Goal: Information Seeking & Learning: Learn about a topic

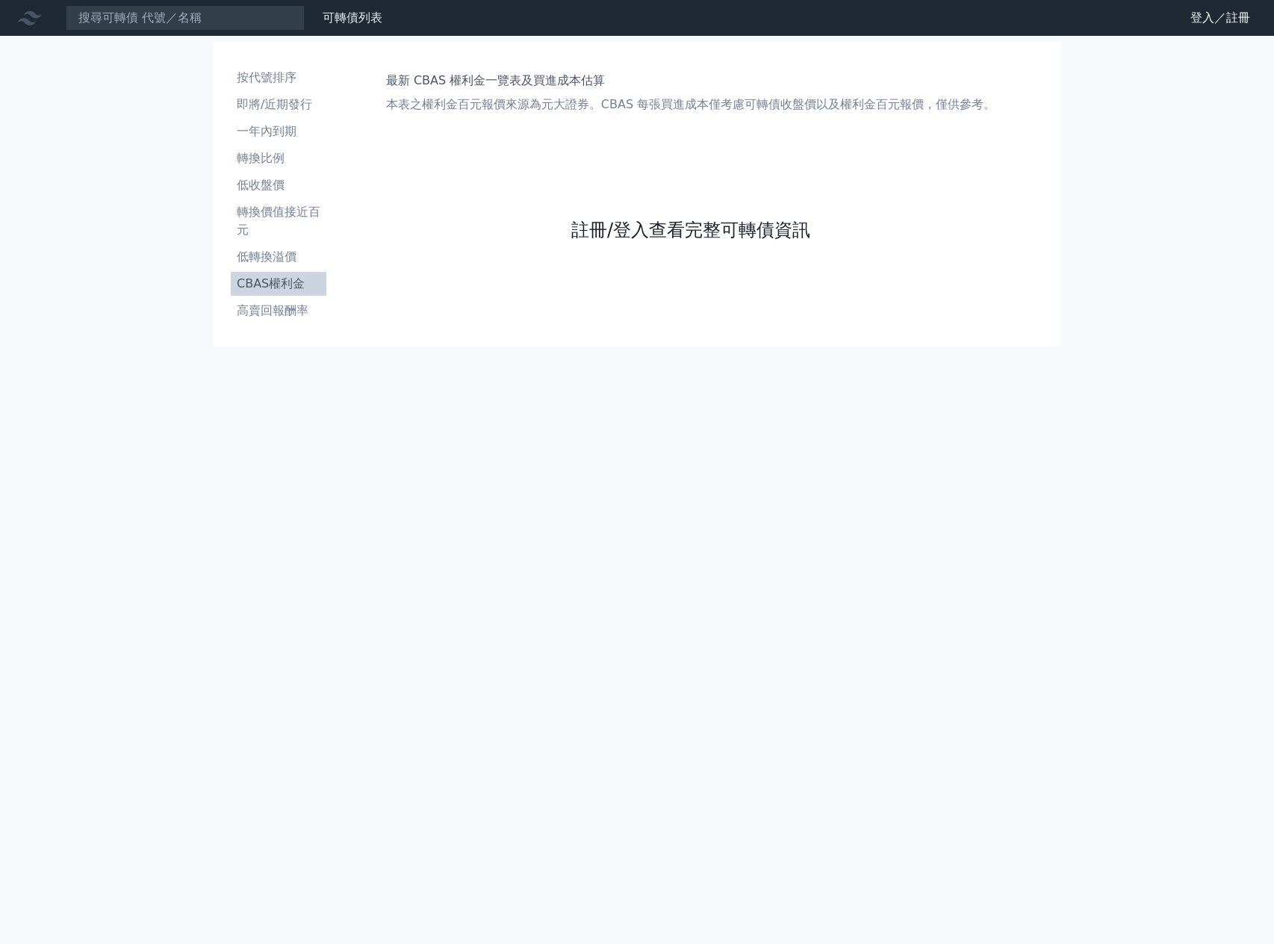
click at [606, 232] on link "註冊/登入查看完整可轉債資訊" at bounding box center [690, 230] width 239 height 24
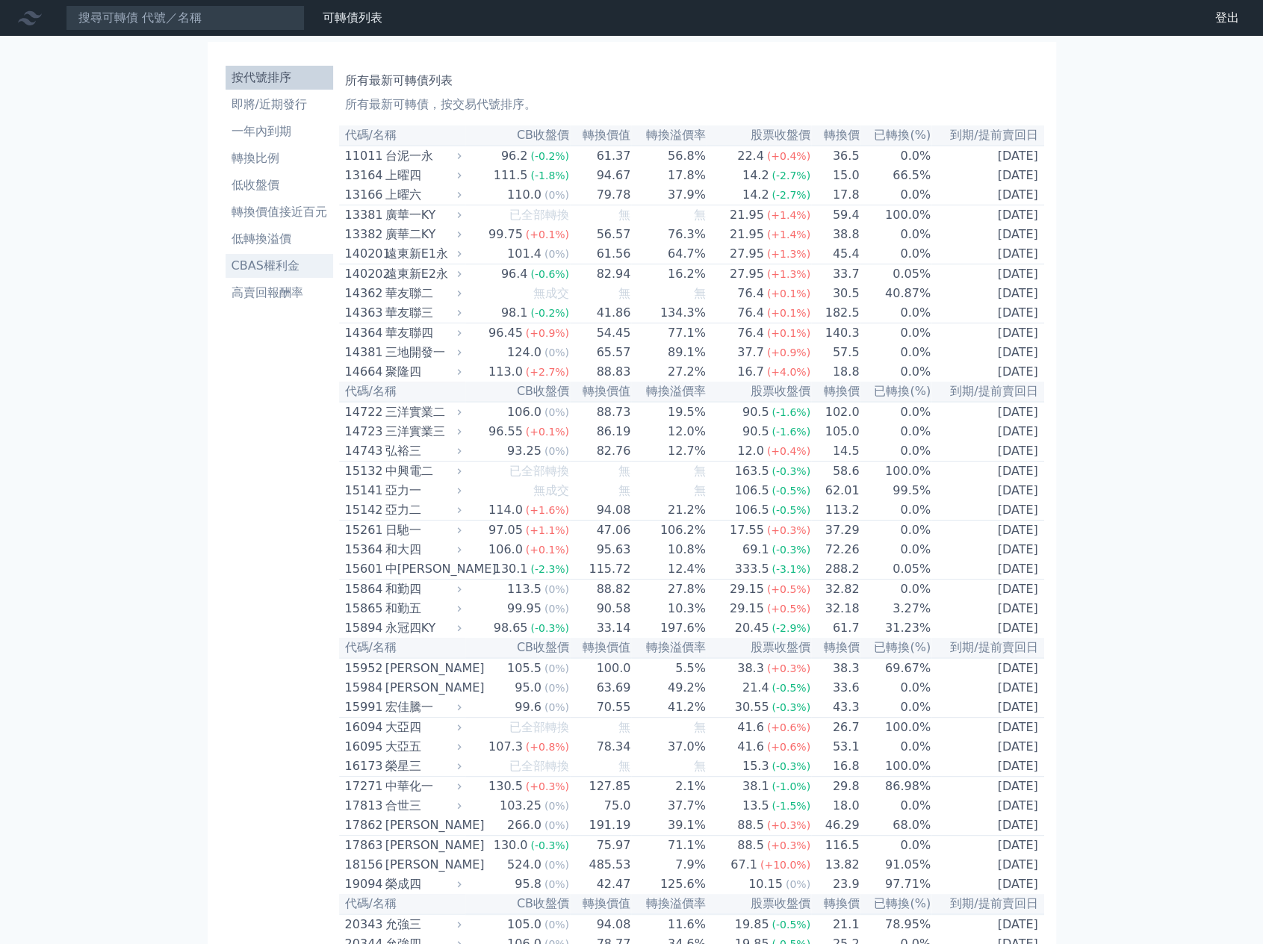
click at [273, 262] on li "CBAS權利金" at bounding box center [280, 266] width 108 height 18
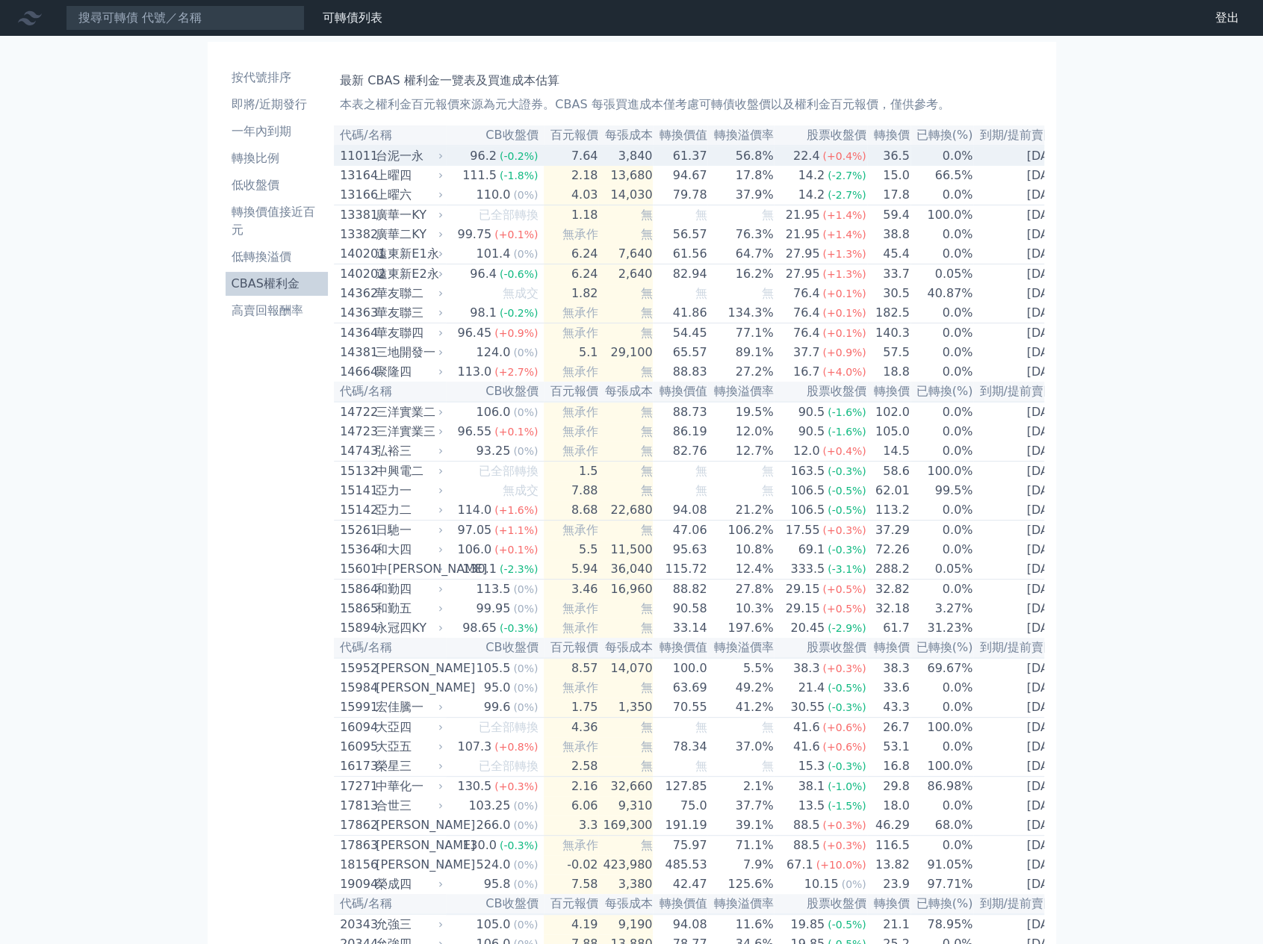
click at [408, 159] on div "台泥一永" at bounding box center [408, 156] width 64 height 18
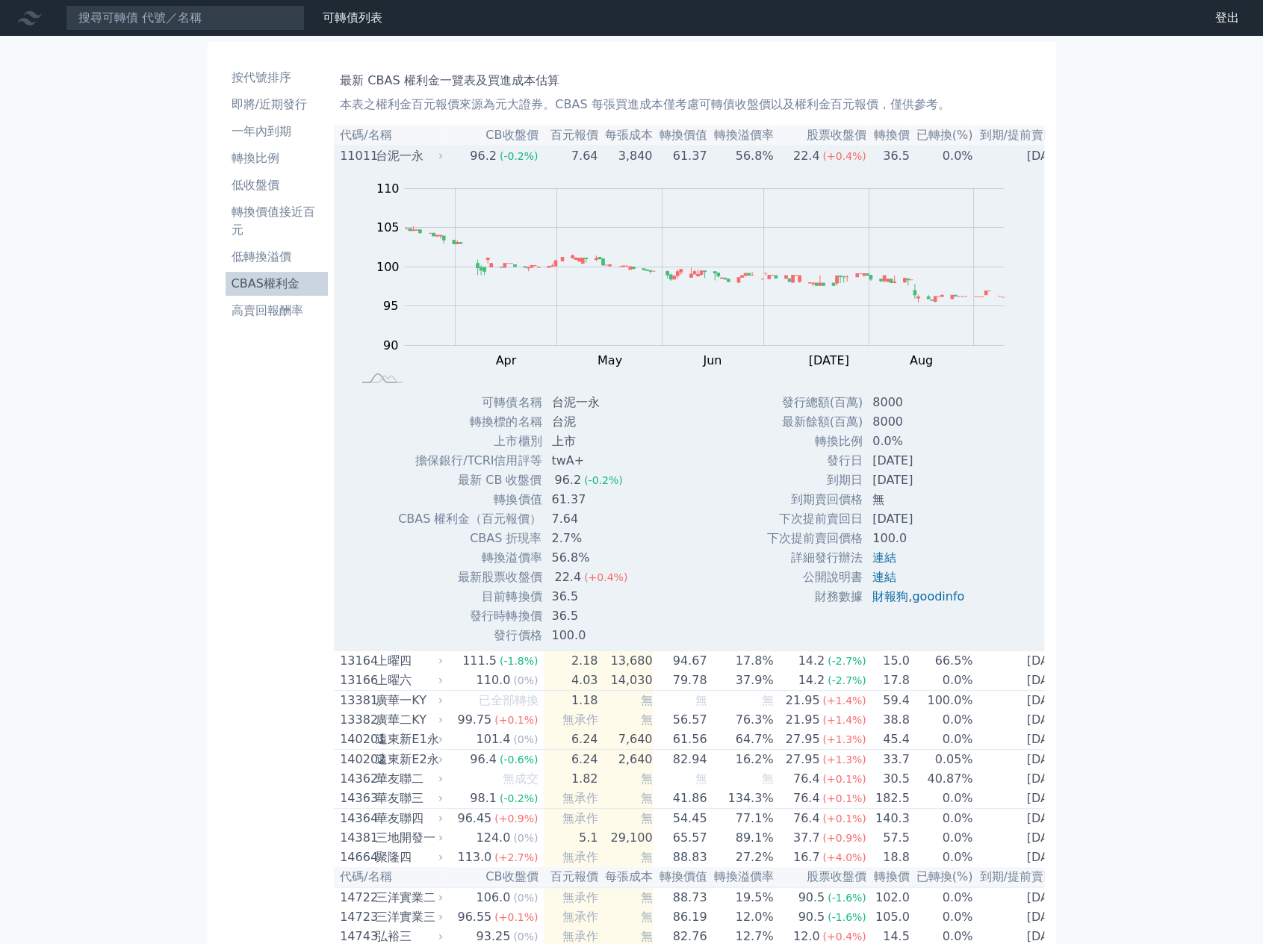
click at [402, 149] on div "台泥一永" at bounding box center [408, 156] width 64 height 18
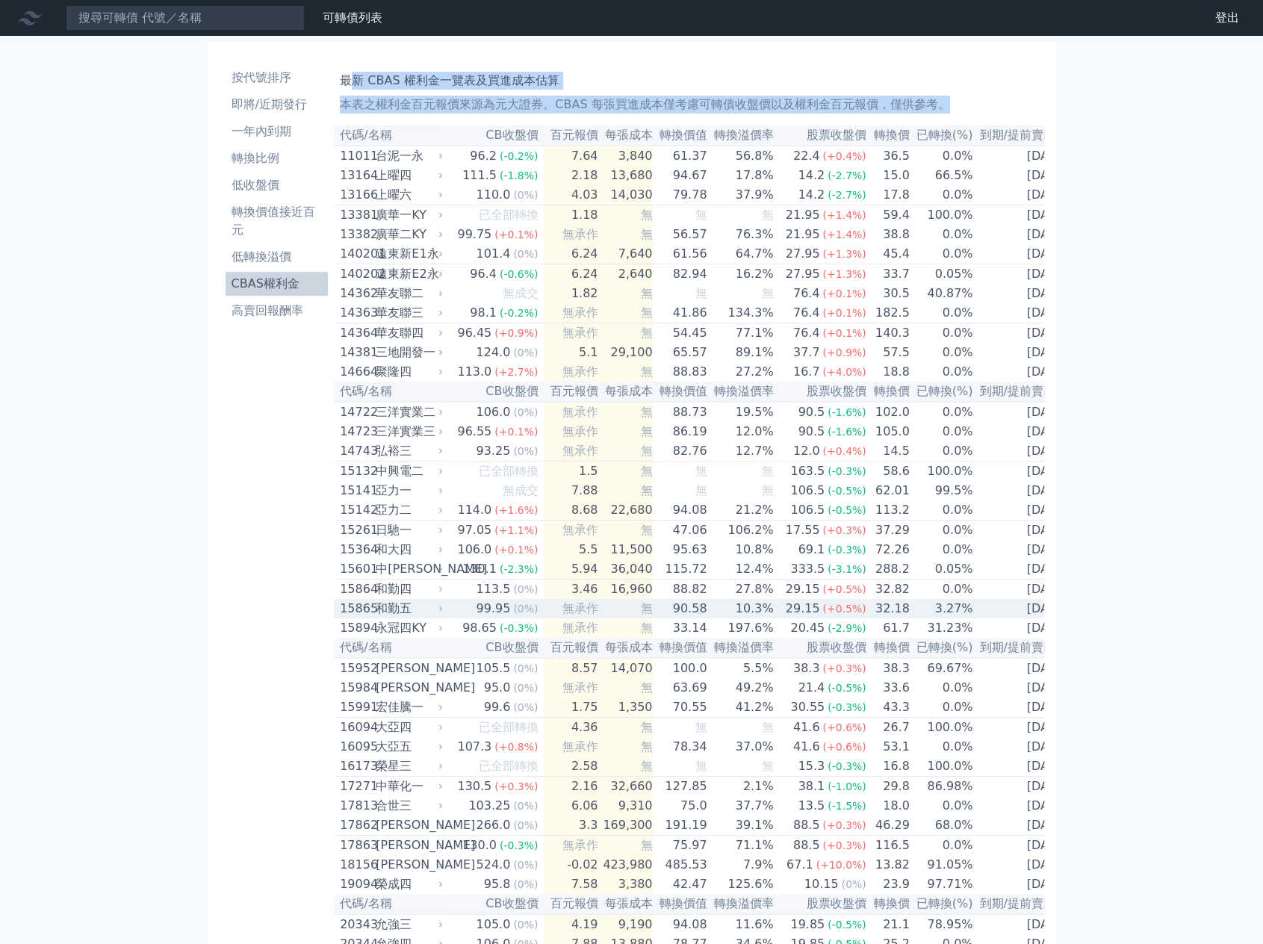
scroll to position [0, 4]
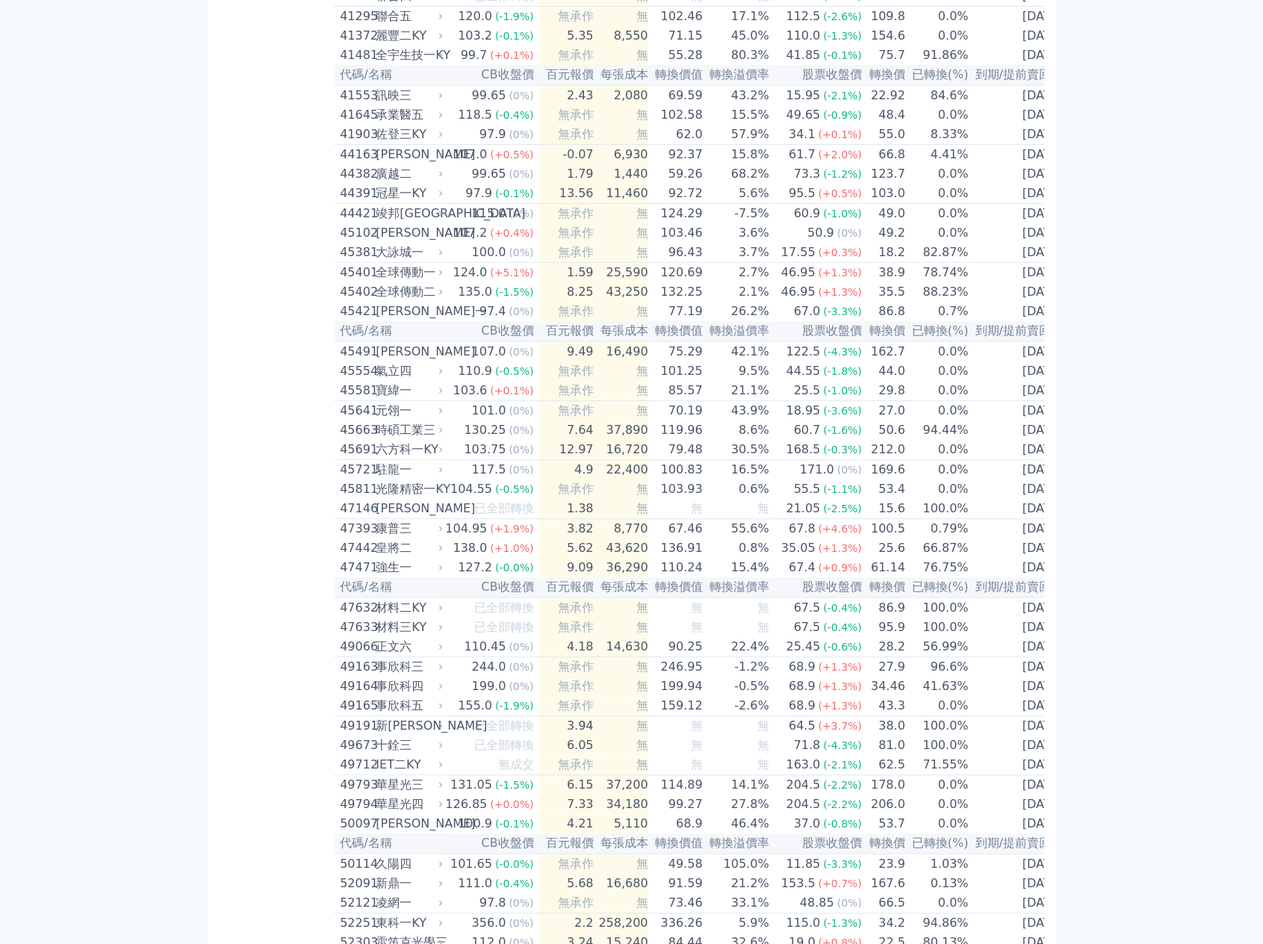
drag, startPoint x: 410, startPoint y: 97, endPoint x: 1075, endPoint y: 925, distance: 1061.8
click at [1092, 943] on html "可轉債列表 財務數據 可轉債列表 財務數據 登出 登出 按代號排序 即將/近期發行 一年內到期 轉換比例 低收盤價 轉換價值接近百元" at bounding box center [631, 428] width 1263 height 8662
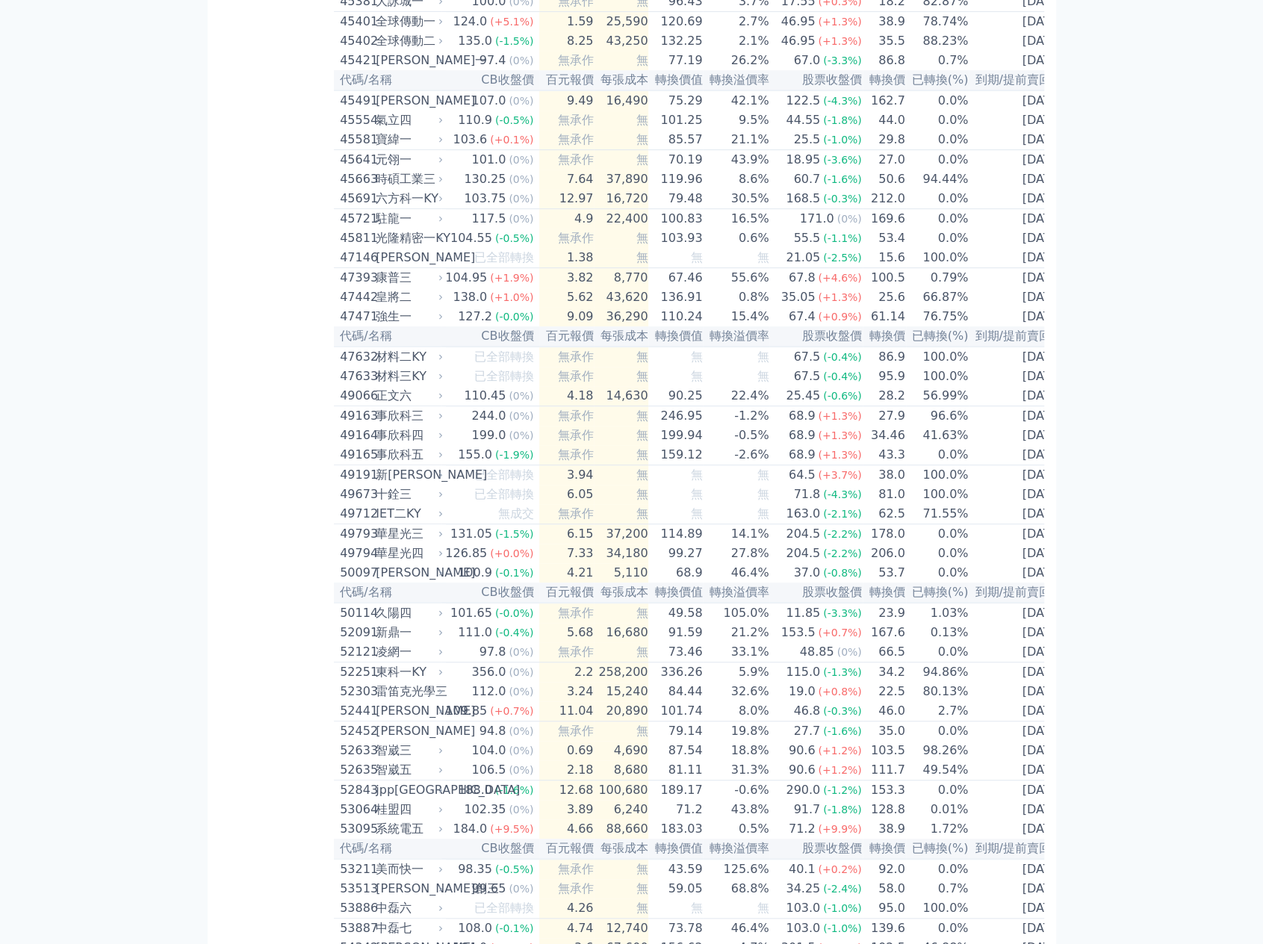
click at [1137, 621] on div "可轉債列表 財務數據 可轉債列表 財務數據 登出 登出 按代號排序 即將/近期發行 一年內到期 轉換比例 低收盤價 轉換價值接近百元 低轉換溢價" at bounding box center [631, 177] width 1263 height 8662
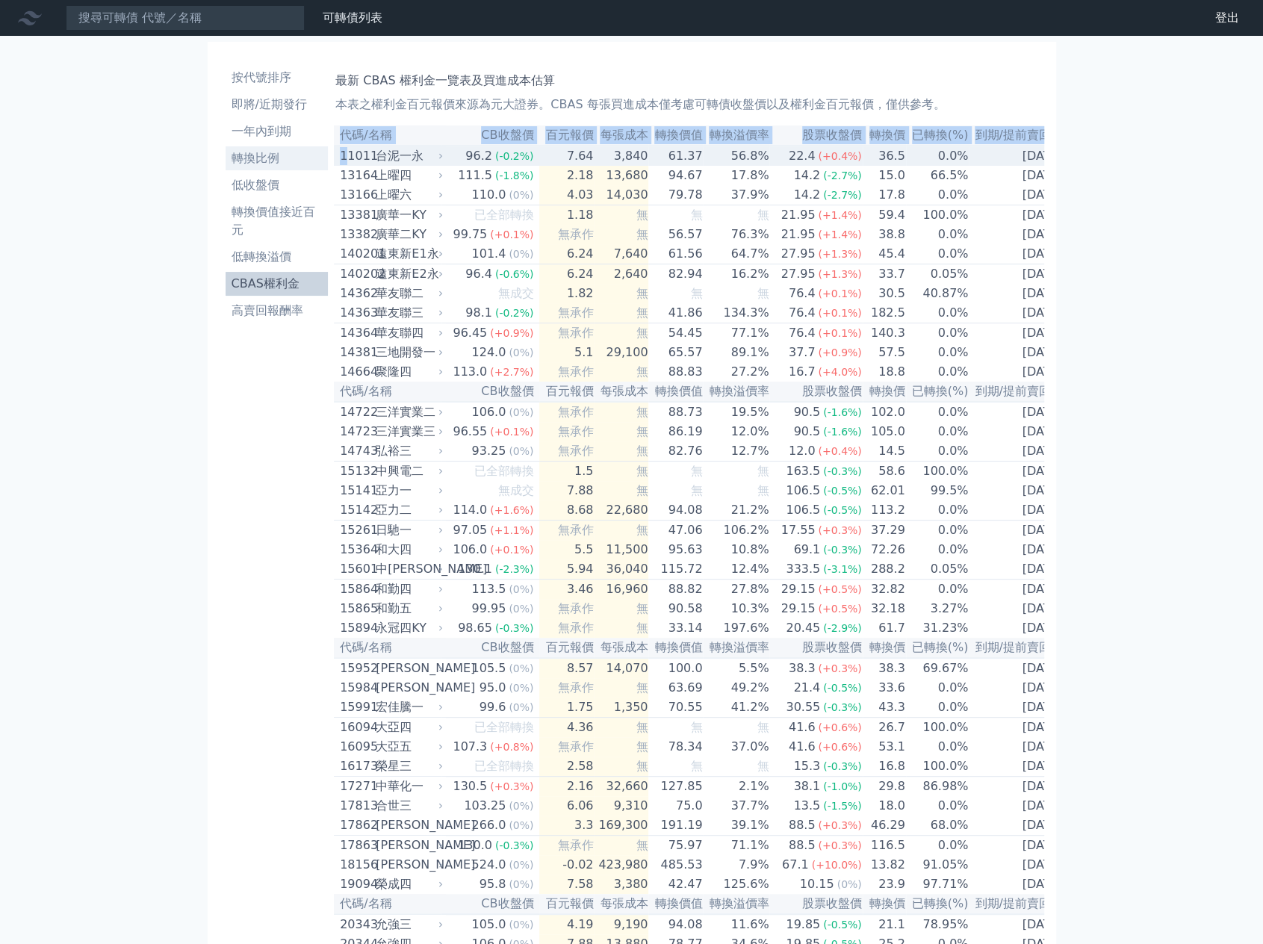
scroll to position [0, 0]
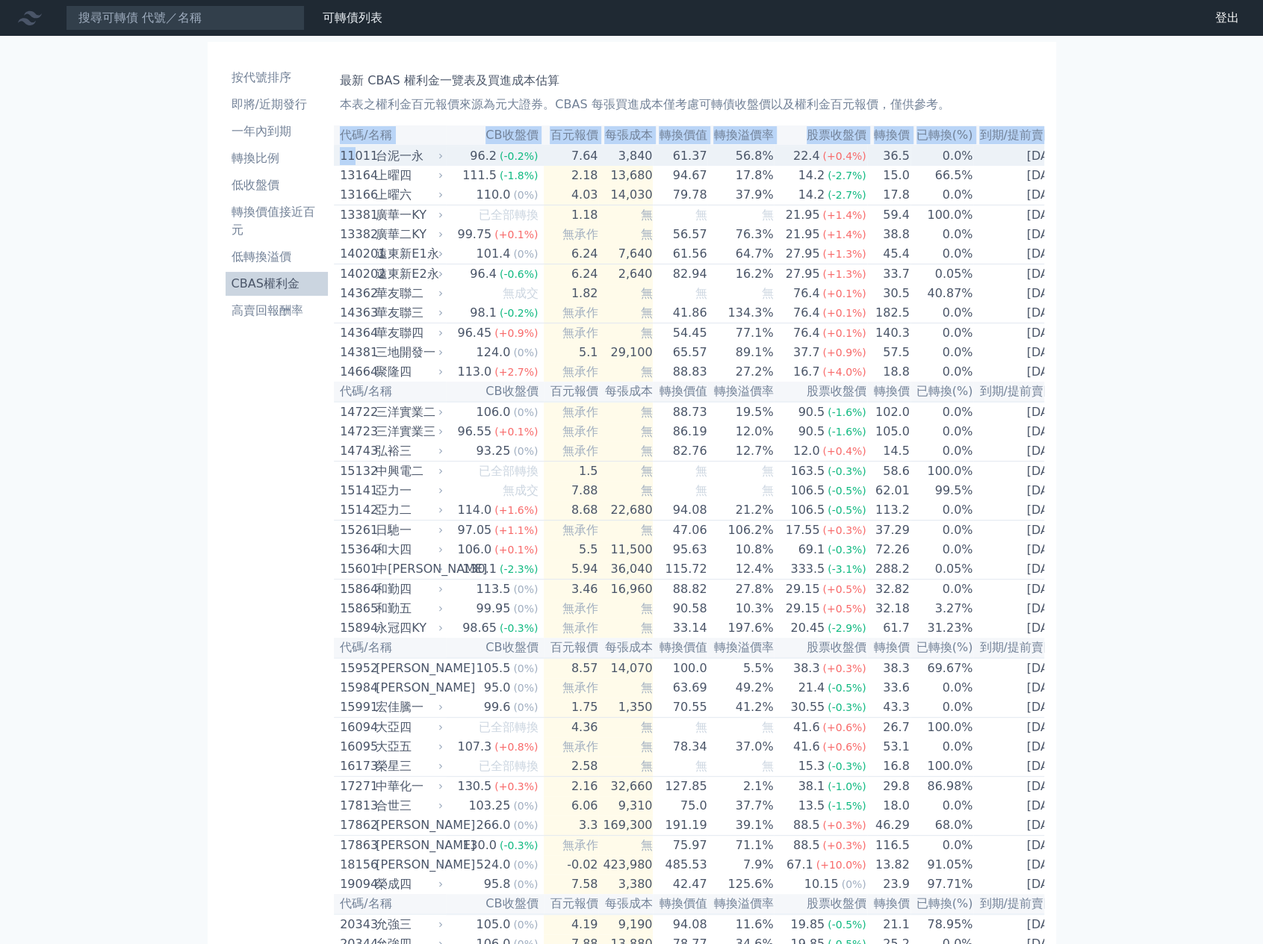
drag, startPoint x: 1050, startPoint y: 898, endPoint x: 36, endPoint y: 295, distance: 1180.1
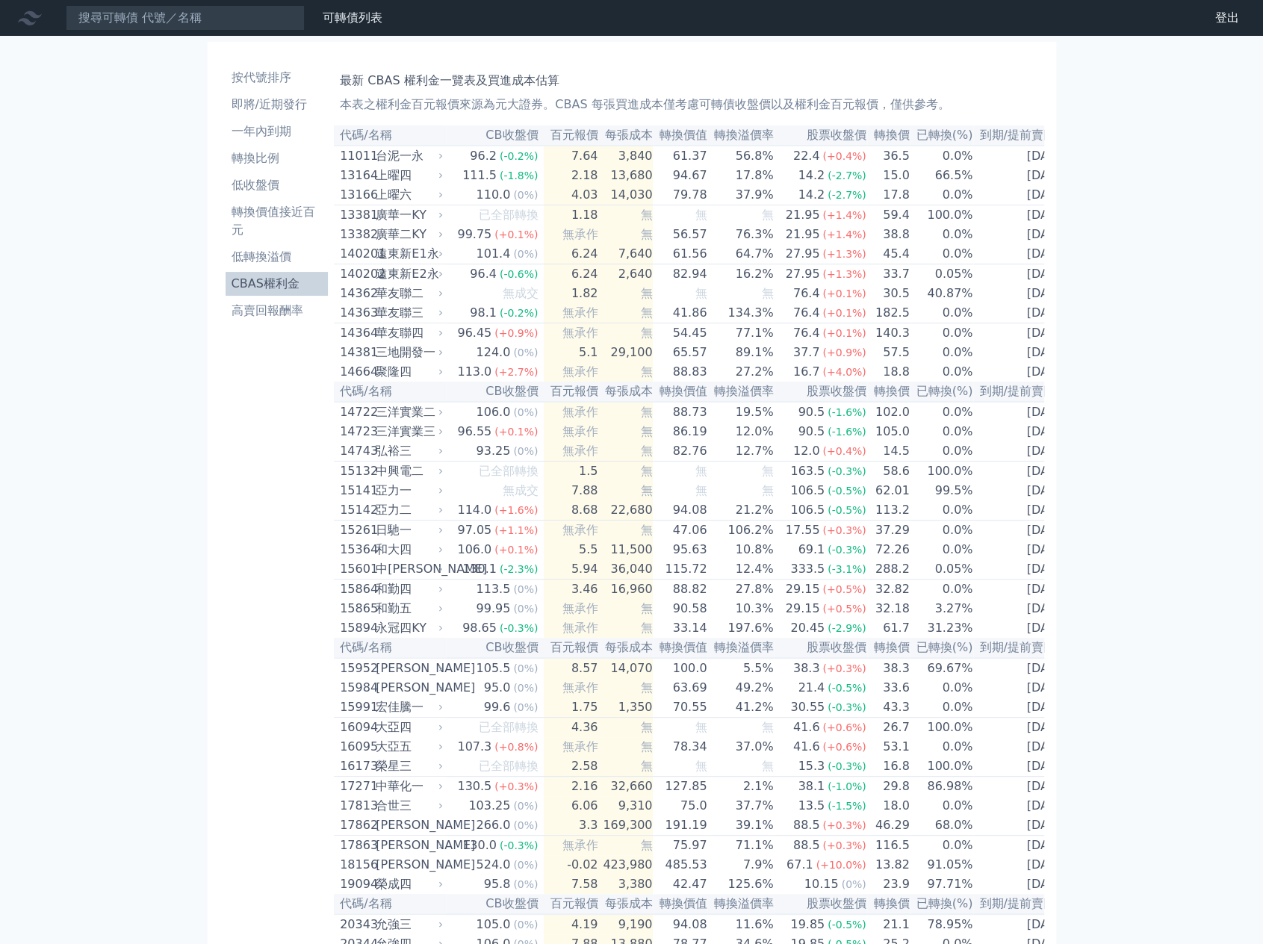
click at [287, 309] on li "高賣回報酬率" at bounding box center [277, 311] width 103 height 18
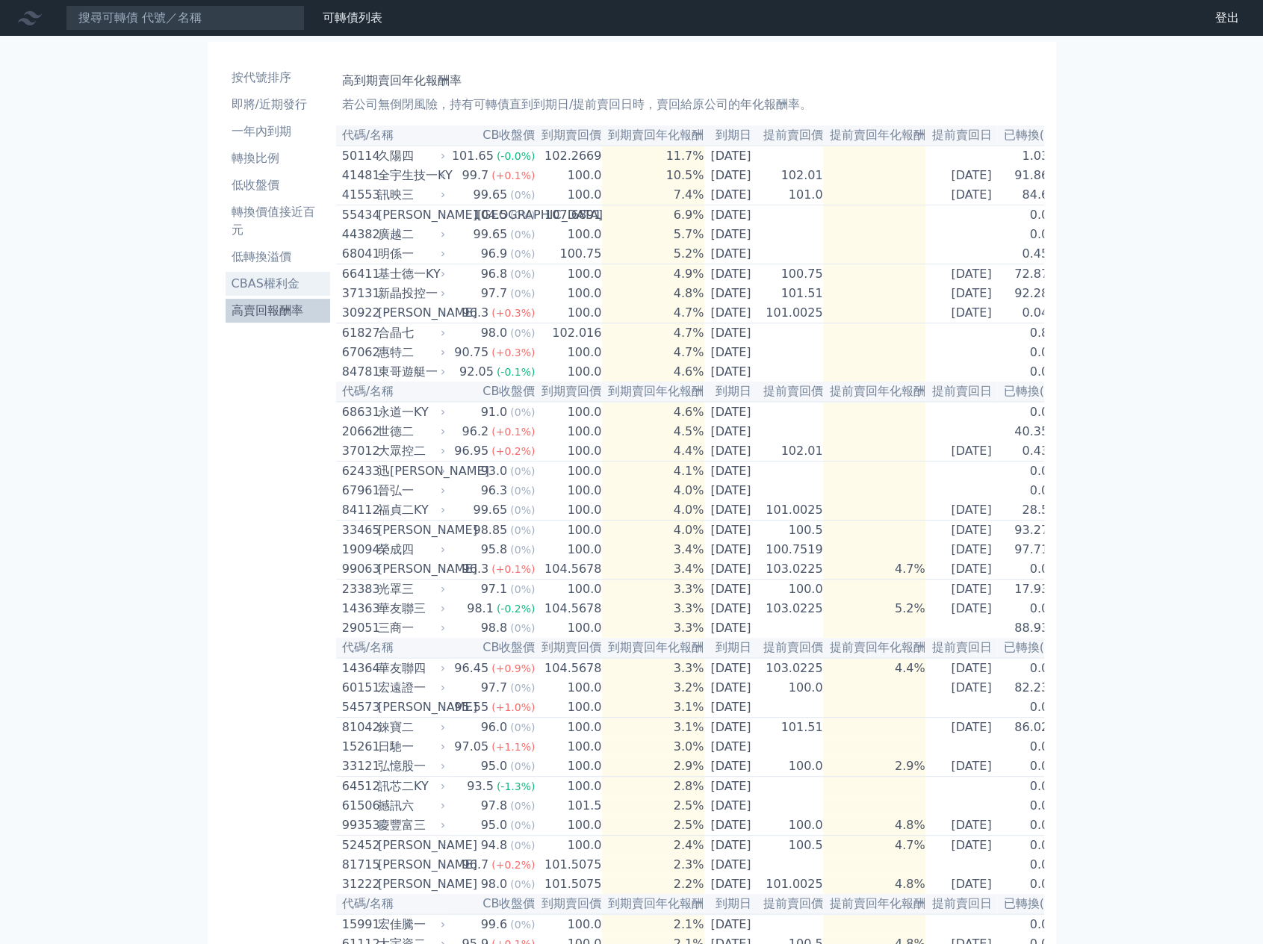
click at [291, 280] on li "CBAS權利金" at bounding box center [278, 284] width 105 height 18
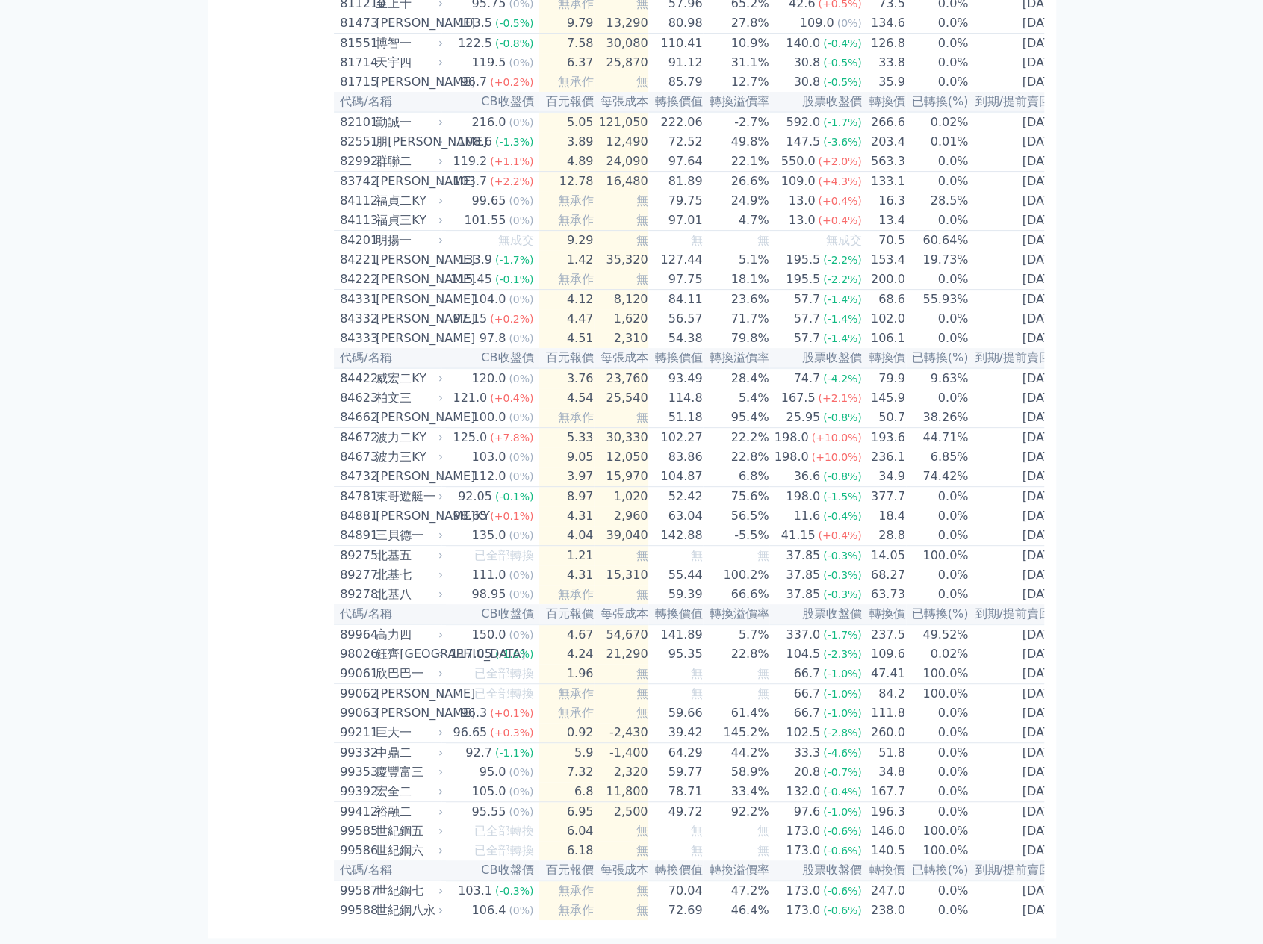
scroll to position [8350, 0]
drag, startPoint x: 348, startPoint y: 132, endPoint x: 1057, endPoint y: 882, distance: 1032.3
copy table
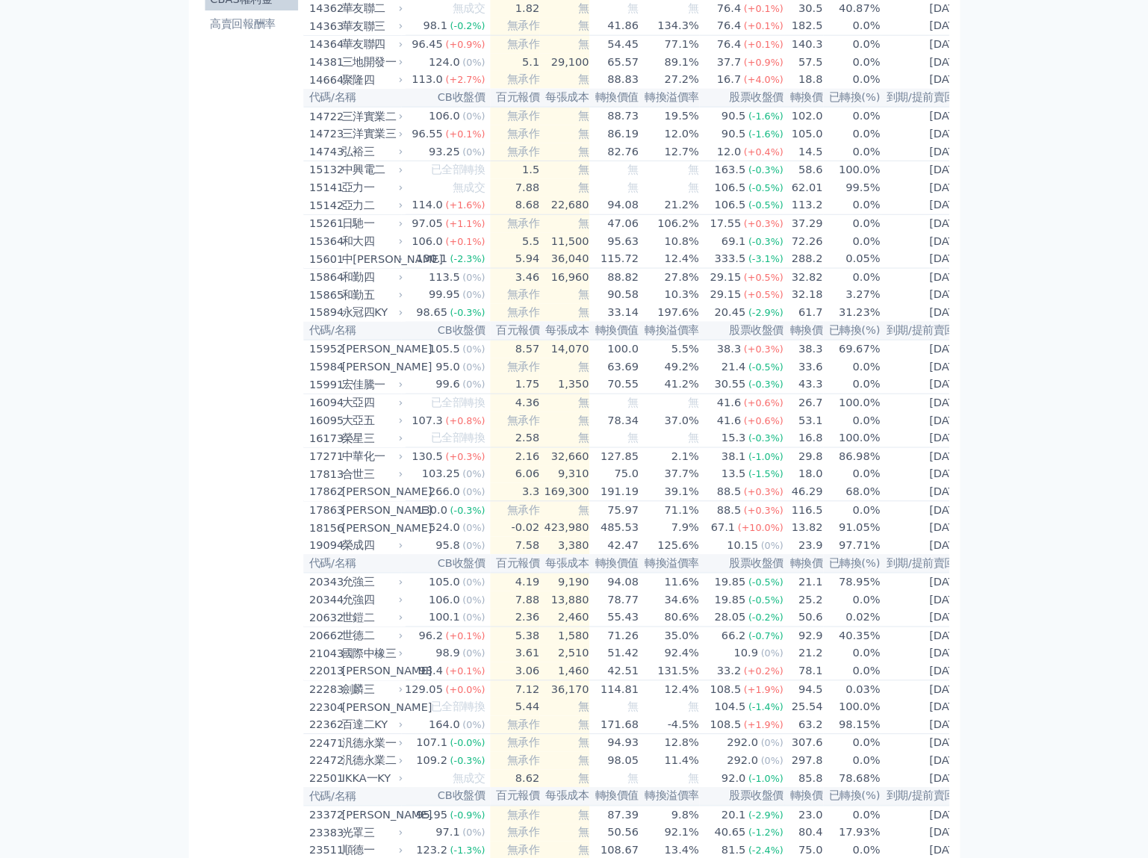
scroll to position [0, 0]
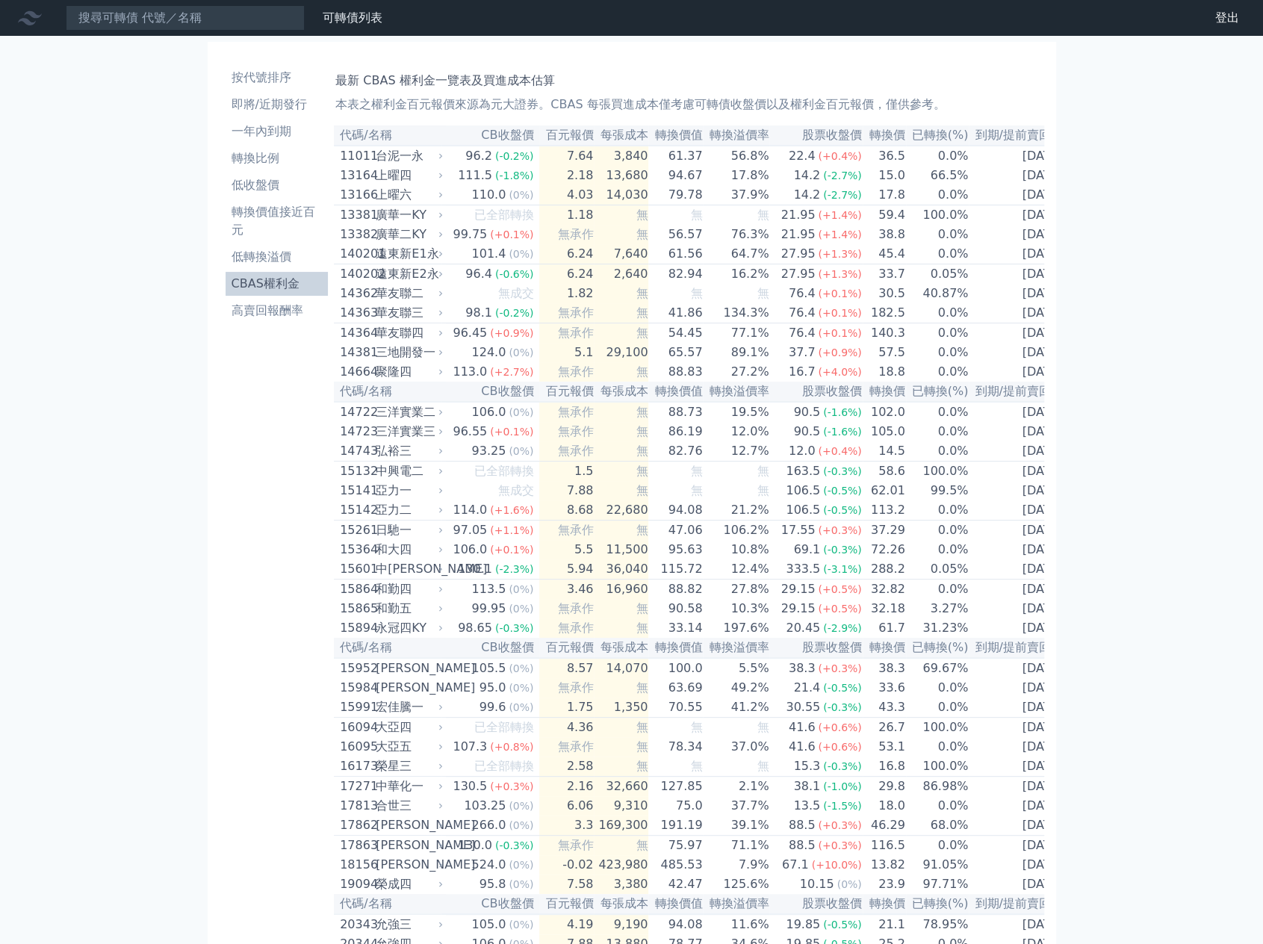
click at [0, 0] on link "財務數據" at bounding box center [0, 0] width 0 height 0
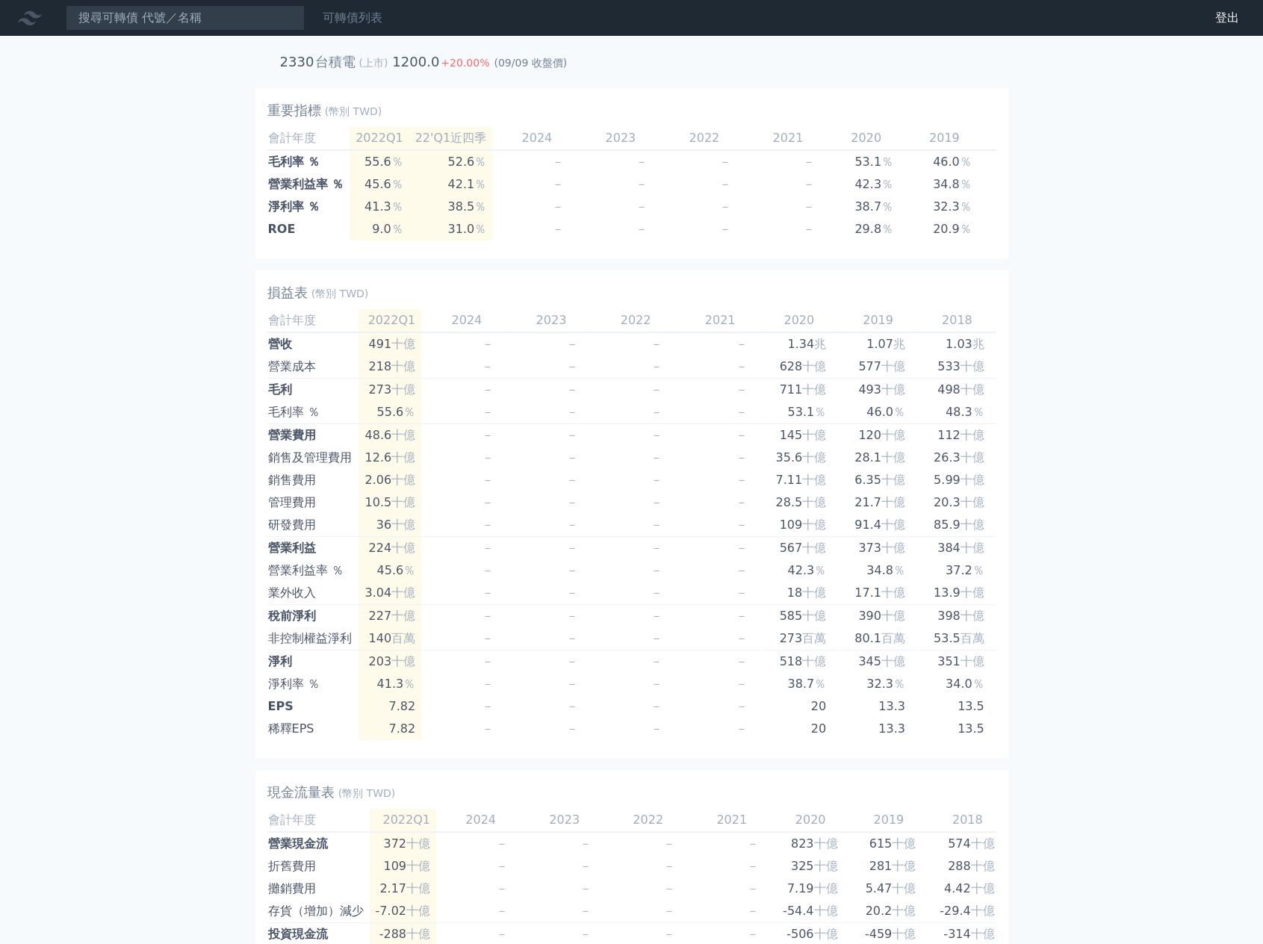
click at [338, 20] on link "可轉債列表" at bounding box center [353, 17] width 60 height 14
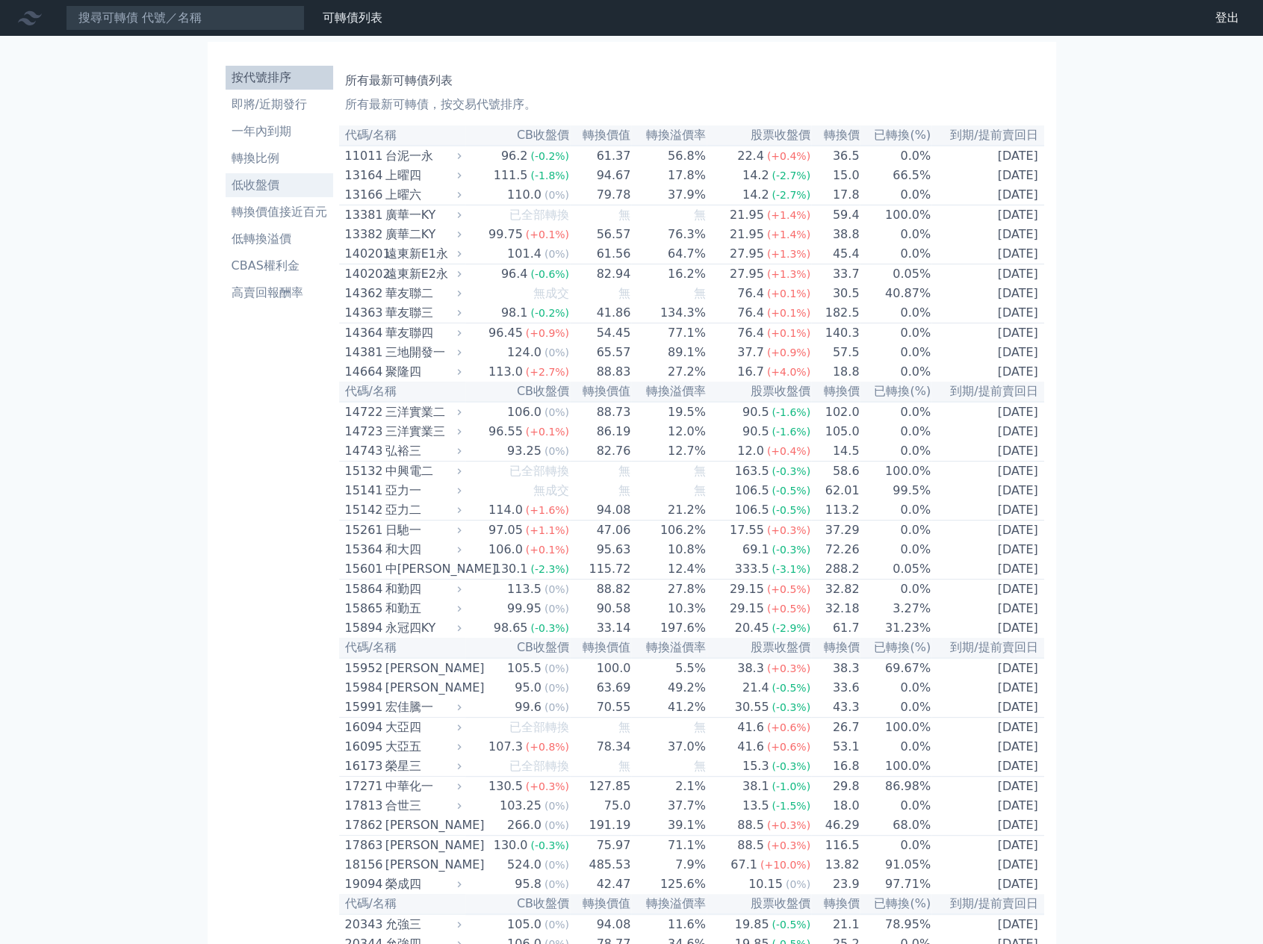
click at [267, 186] on li "低收盤價" at bounding box center [280, 185] width 108 height 18
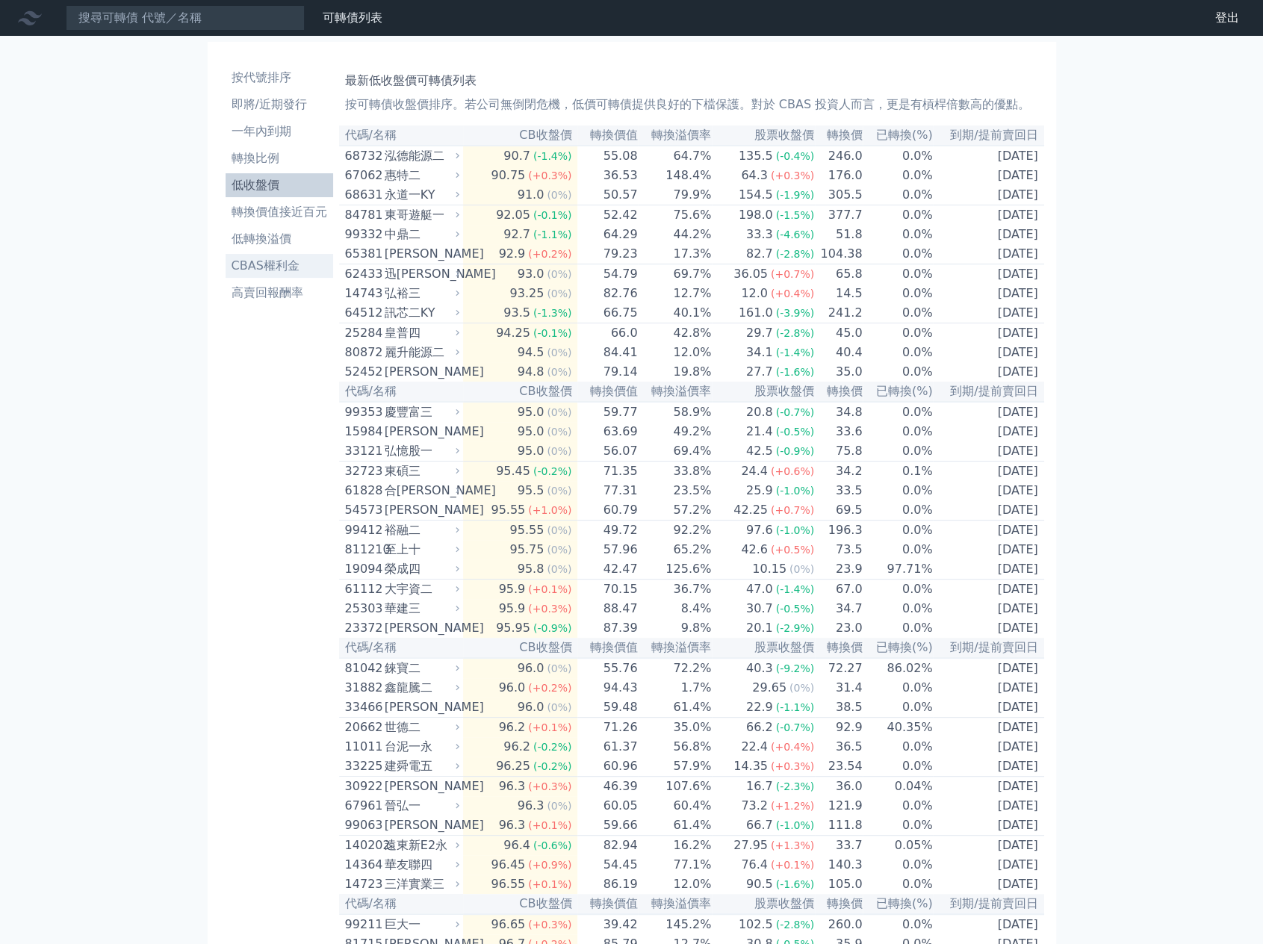
click at [278, 261] on li "CBAS權利金" at bounding box center [280, 266] width 108 height 18
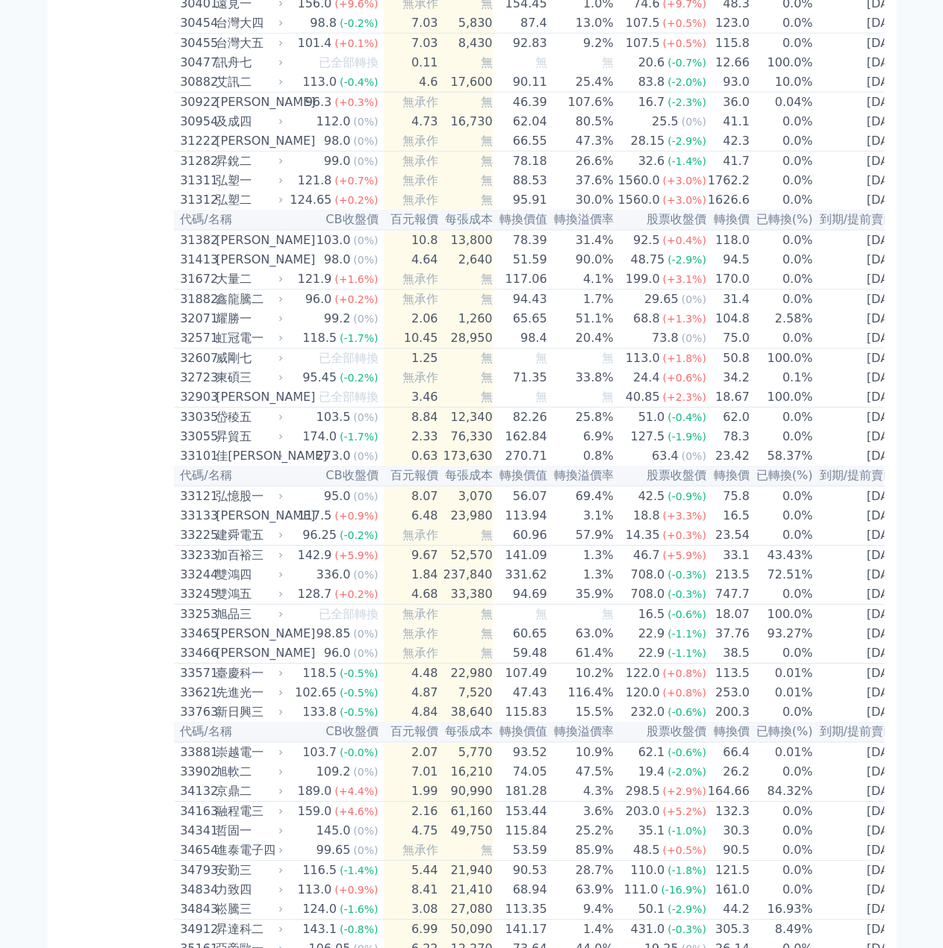
scroll to position [4588, 0]
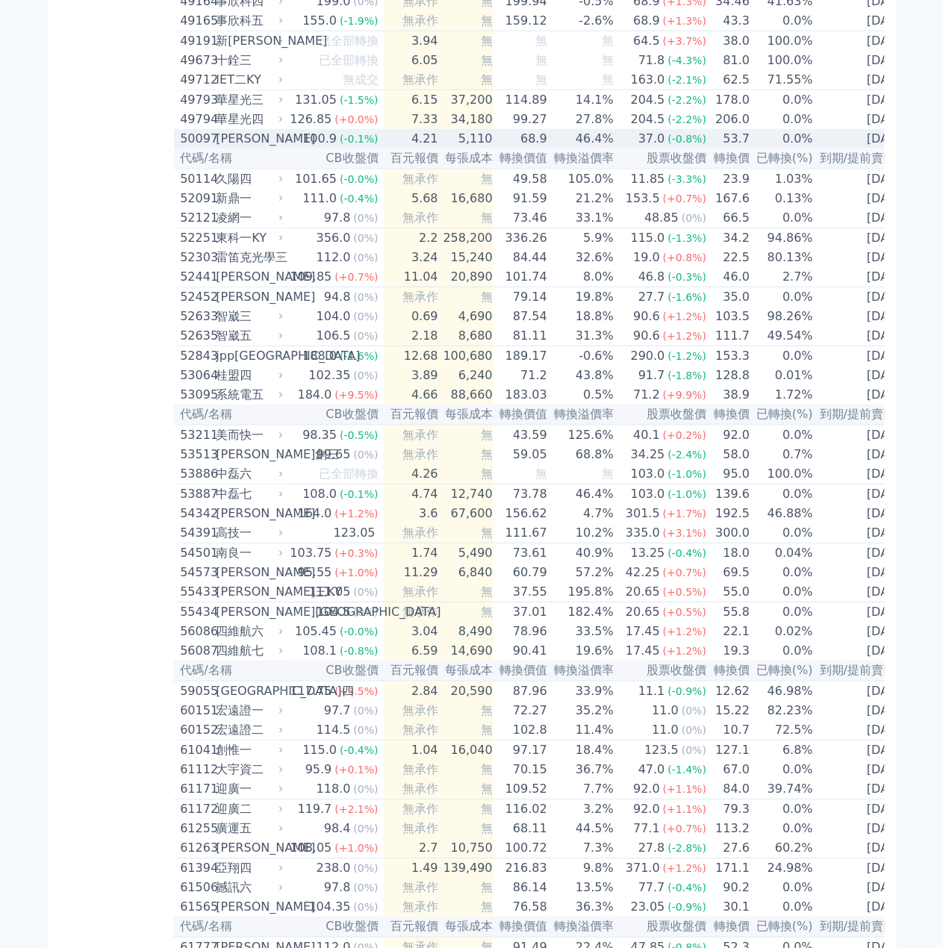
click at [237, 148] on div "[PERSON_NAME]" at bounding box center [248, 139] width 64 height 18
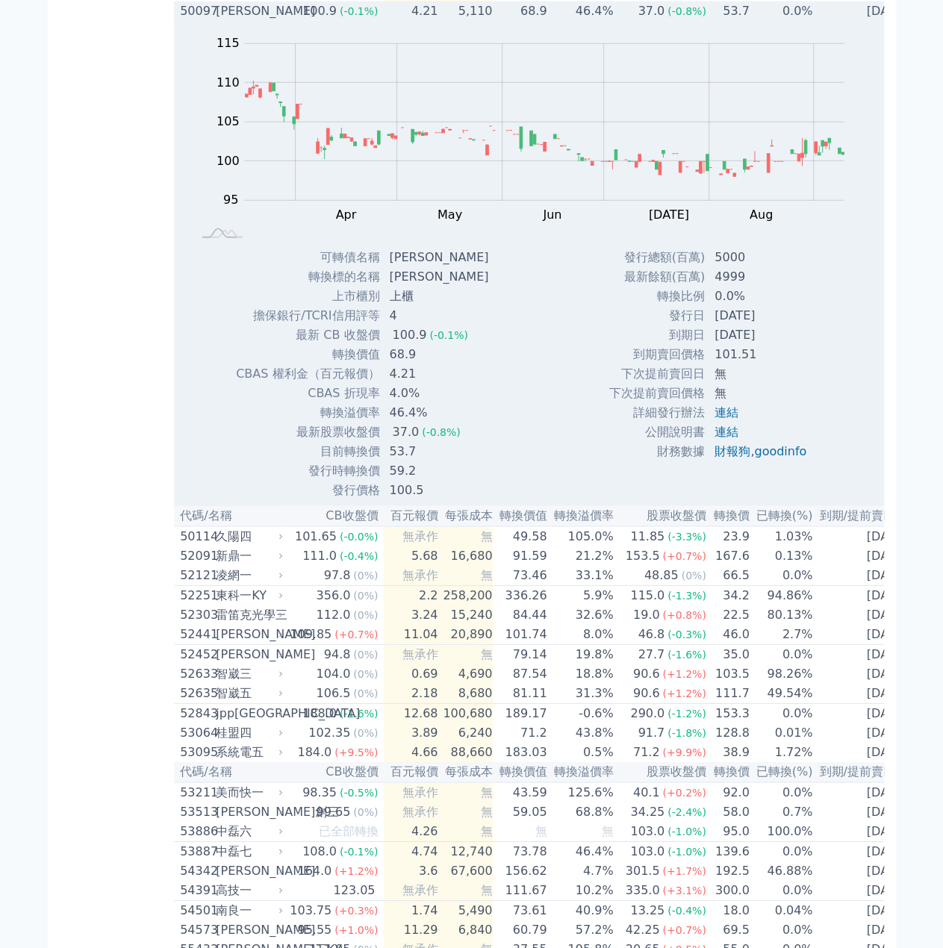
scroll to position [4886, 0]
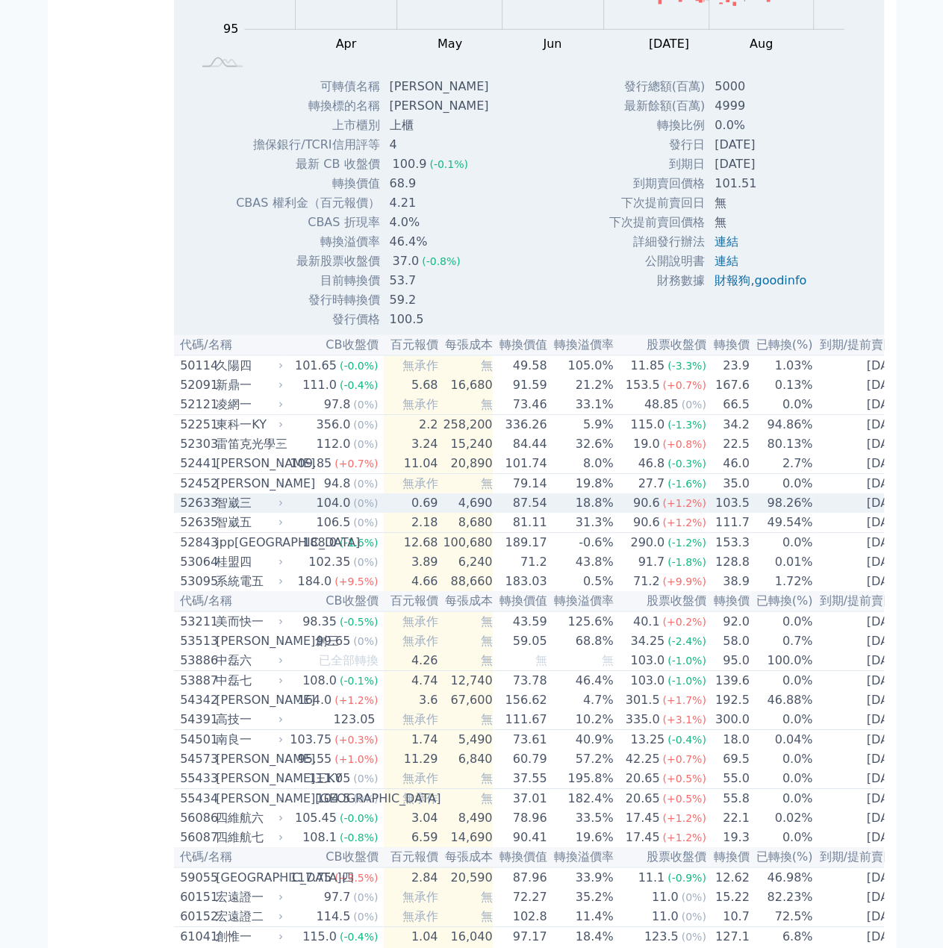
click at [447, 513] on td "4,690" at bounding box center [465, 503] width 55 height 19
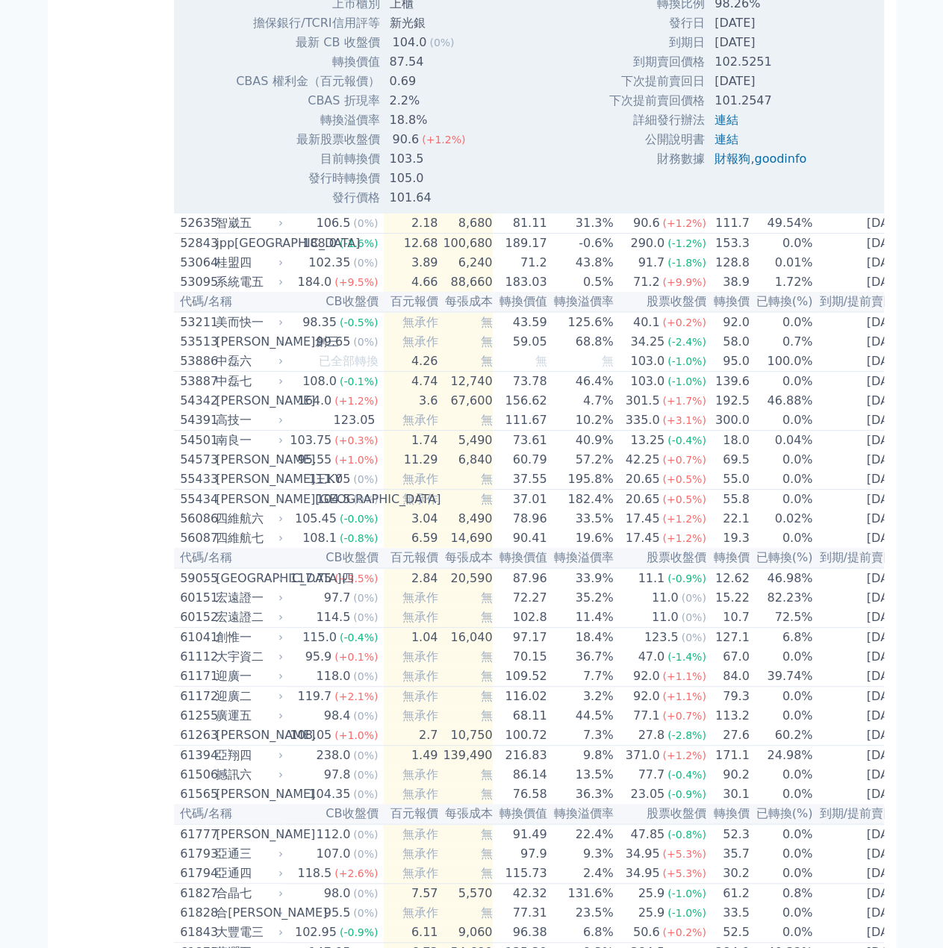
scroll to position [5857, 0]
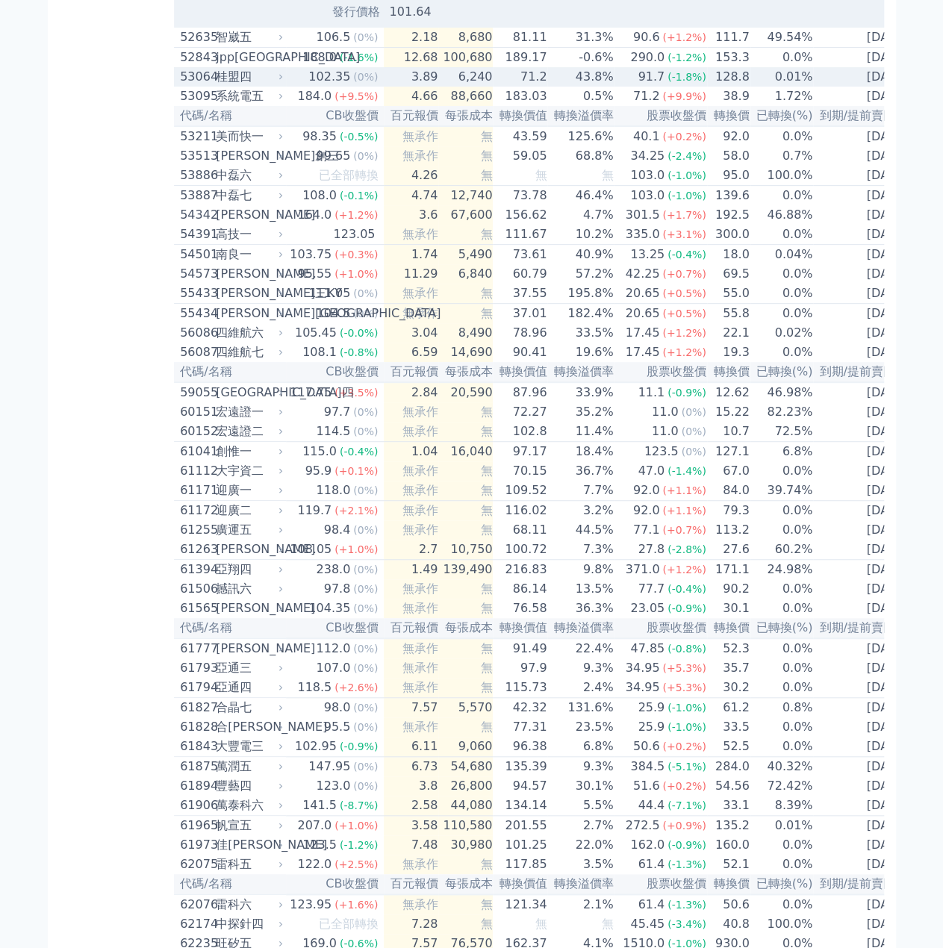
click at [476, 87] on td "6,240" at bounding box center [465, 76] width 55 height 19
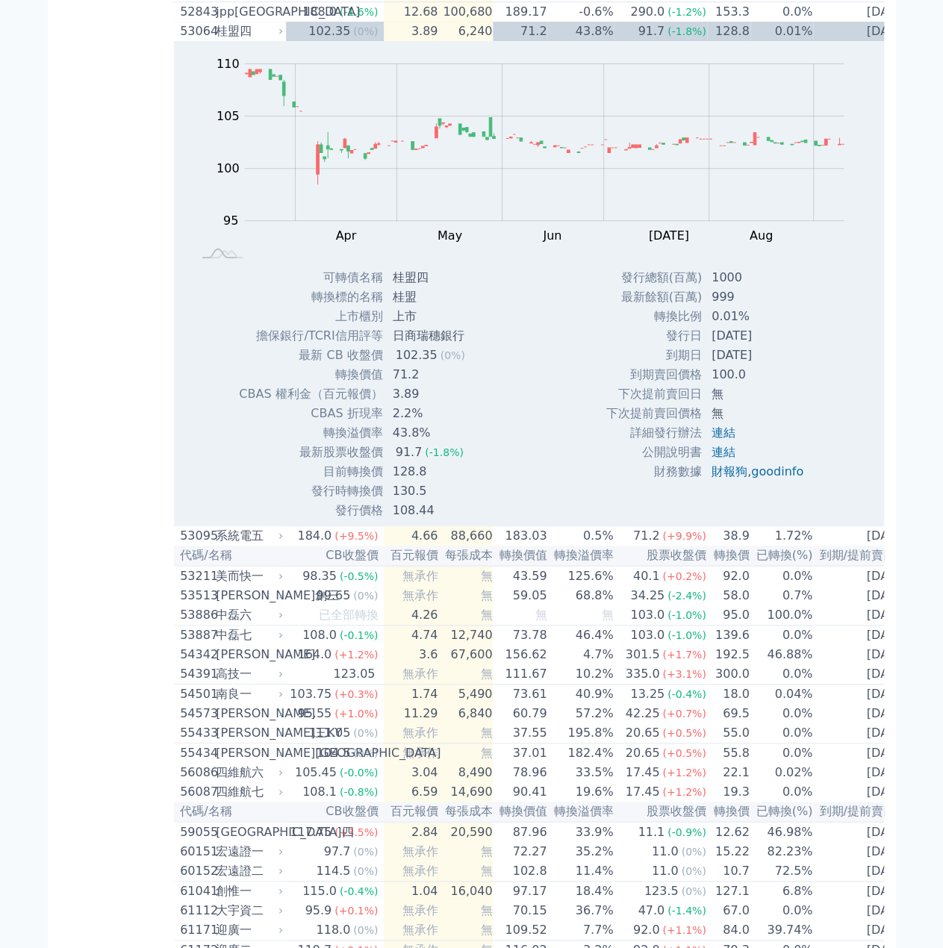
scroll to position [5661, 0]
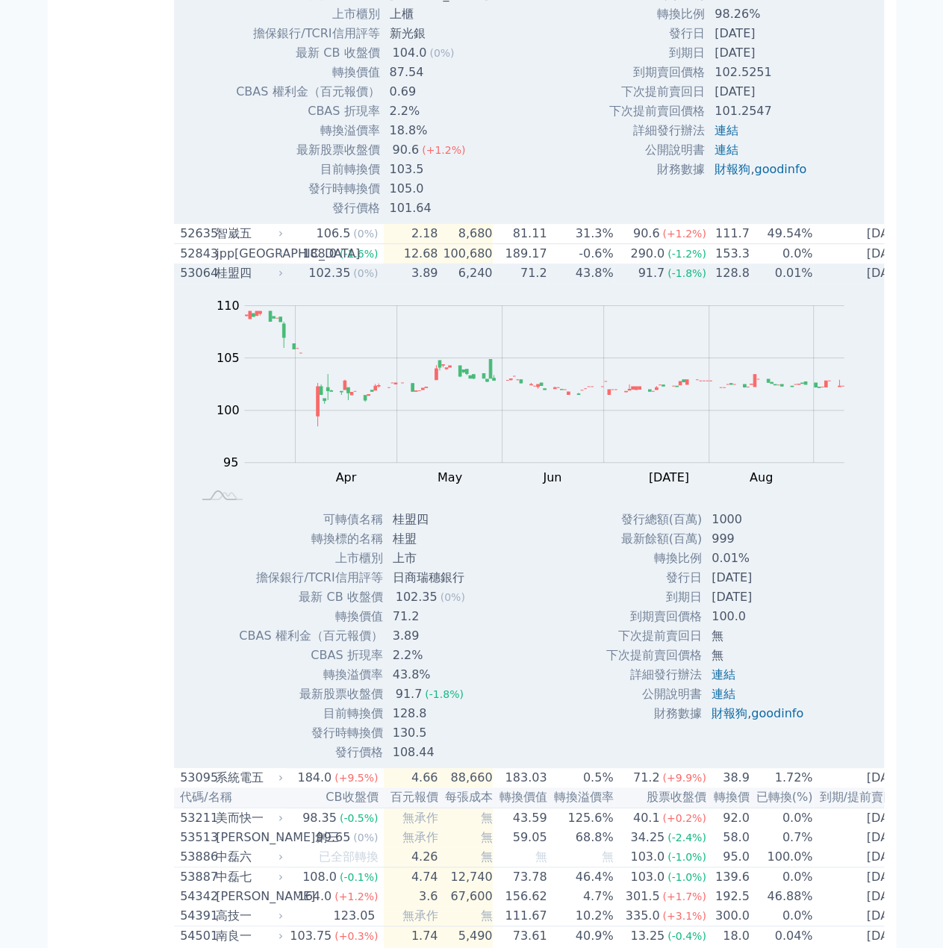
click at [340, 282] on div "102.35" at bounding box center [329, 273] width 48 height 18
